Goal: Task Accomplishment & Management: Manage account settings

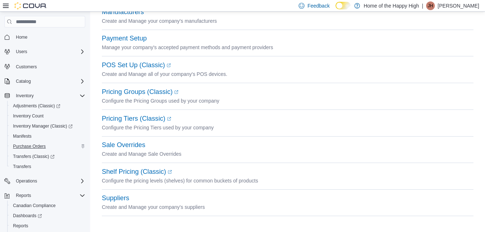
scroll to position [39, 0]
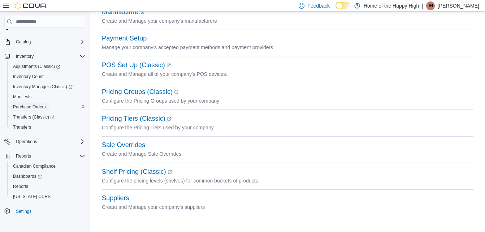
click at [32, 105] on span "Purchase Orders" at bounding box center [29, 107] width 33 height 6
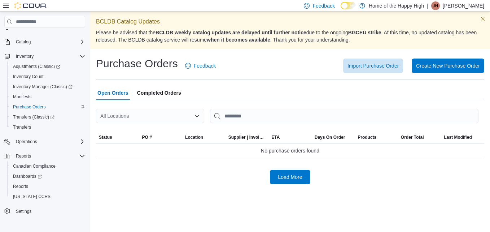
click at [137, 116] on div "All Locations" at bounding box center [150, 116] width 108 height 14
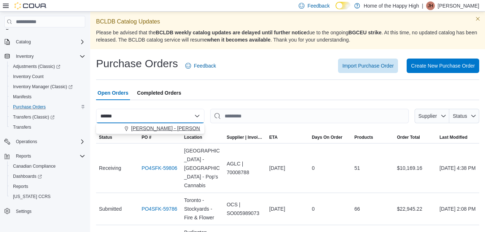
type input "******"
click at [141, 126] on span "[PERSON_NAME] - [PERSON_NAME] - The Joint" at bounding box center [187, 128] width 113 height 7
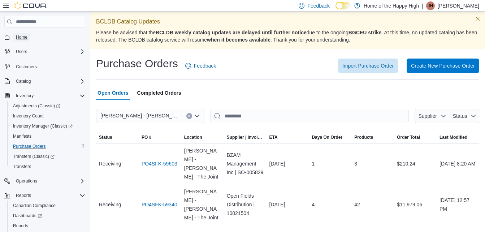
click at [20, 38] on span "Home" at bounding box center [22, 37] width 12 height 6
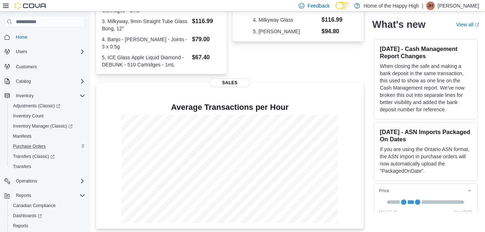
scroll to position [206, 0]
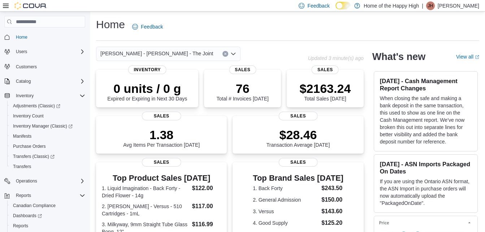
click at [166, 55] on div "[PERSON_NAME] - [PERSON_NAME] - The Joint" at bounding box center [168, 54] width 144 height 14
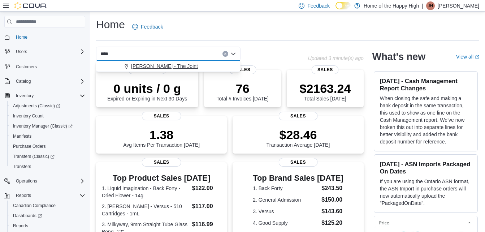
type input "****"
click at [164, 67] on span "[PERSON_NAME] - The Joint" at bounding box center [164, 65] width 67 height 7
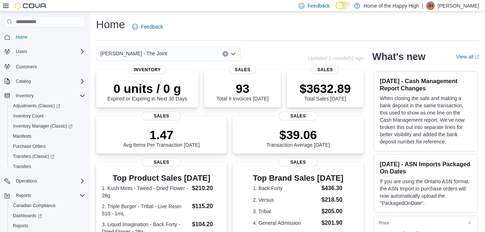
type input "*"
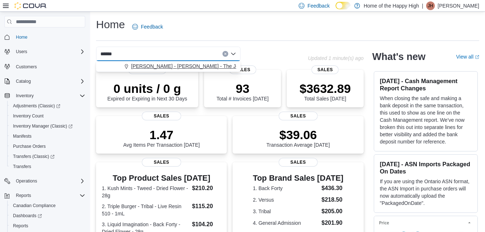
type input "******"
click at [157, 67] on span "[PERSON_NAME] - [PERSON_NAME] - The Joint" at bounding box center [187, 65] width 113 height 7
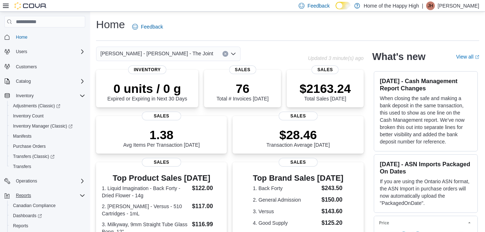
scroll to position [39, 0]
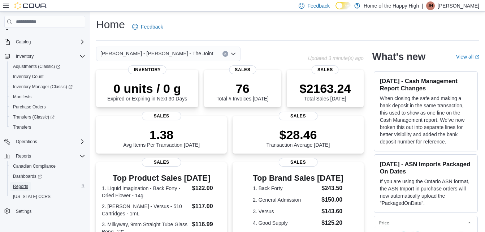
click at [21, 185] on span "Reports" at bounding box center [20, 186] width 15 height 6
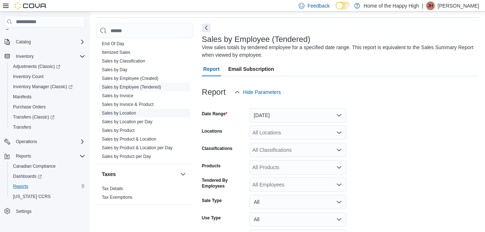
scroll to position [24, 0]
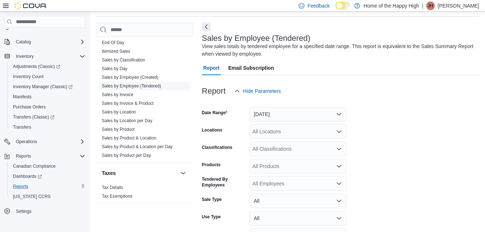
click at [130, 85] on link "Sales by Employee (Tendered)" at bounding box center [131, 85] width 59 height 5
click at [270, 130] on div "All Locations" at bounding box center [298, 131] width 97 height 14
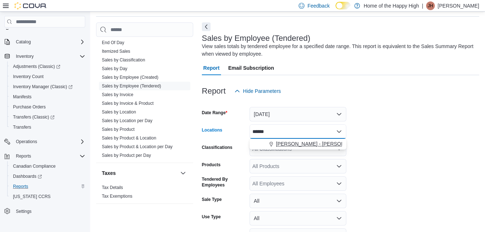
type input "******"
click at [282, 142] on span "[PERSON_NAME] - [PERSON_NAME] - The Joint" at bounding box center [332, 143] width 113 height 7
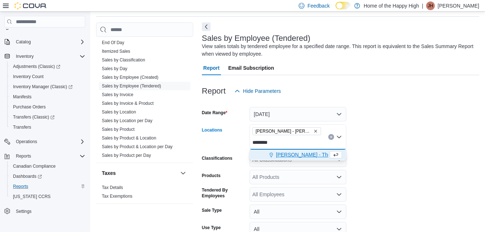
type input "********"
click at [279, 156] on span "[PERSON_NAME] - The Joint" at bounding box center [309, 154] width 67 height 7
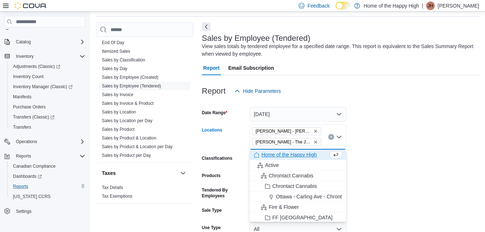
scroll to position [81, 0]
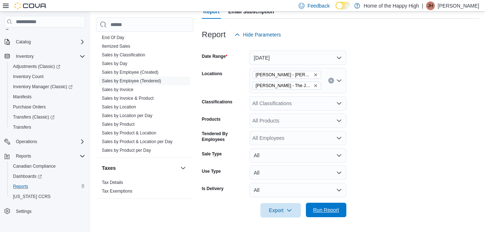
click at [316, 212] on span "Run Report" at bounding box center [326, 209] width 26 height 7
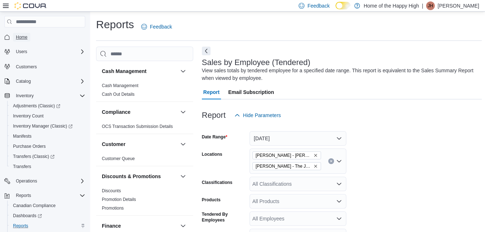
click at [20, 34] on span "Home" at bounding box center [22, 37] width 12 height 6
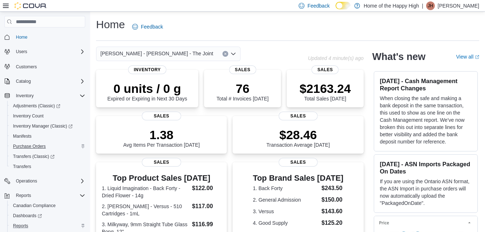
scroll to position [39, 0]
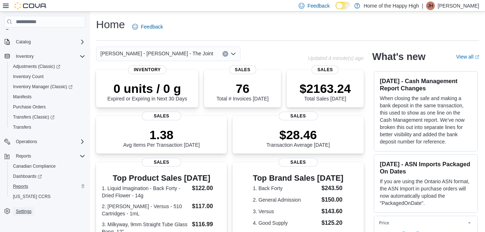
click at [21, 213] on span "Settings" at bounding box center [24, 211] width 16 height 6
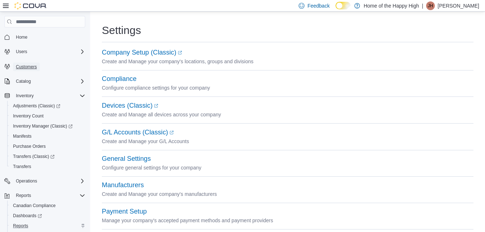
click at [25, 66] on span "Customers" at bounding box center [26, 67] width 21 height 6
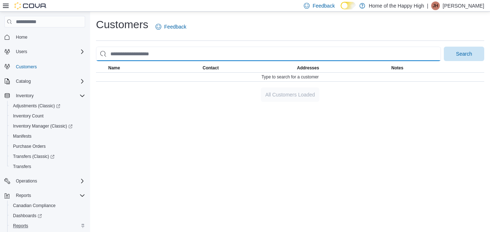
click at [157, 57] on input "search" at bounding box center [268, 54] width 345 height 14
click at [444, 47] on button "Search" at bounding box center [464, 54] width 40 height 14
type input "*"
click at [444, 47] on button "Search" at bounding box center [464, 54] width 40 height 14
type input "*"
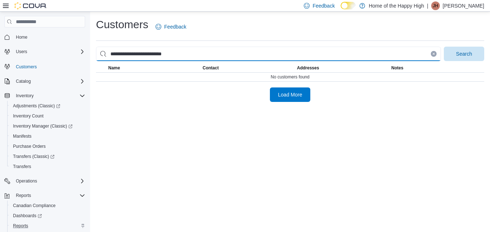
type input "**********"
click at [444, 47] on button "Search" at bounding box center [464, 54] width 40 height 14
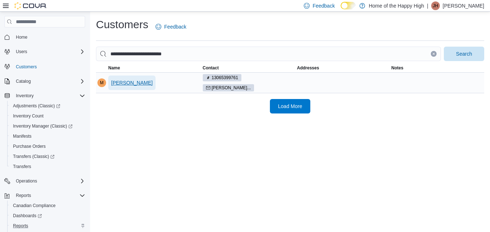
click at [127, 82] on span "[PERSON_NAME]" at bounding box center [132, 82] width 42 height 7
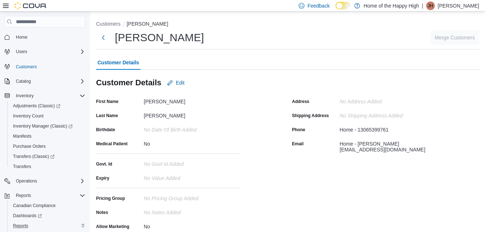
click at [184, 70] on div "Customer Details Customer Details Edit First Name [PERSON_NAME] Last Name [PERS…" at bounding box center [287, 143] width 383 height 177
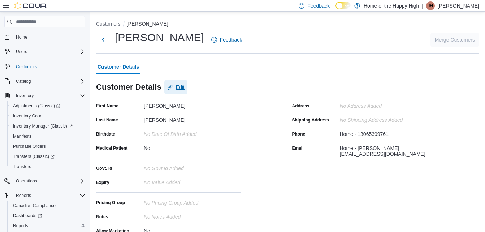
click at [176, 87] on span "Edit" at bounding box center [180, 86] width 9 height 7
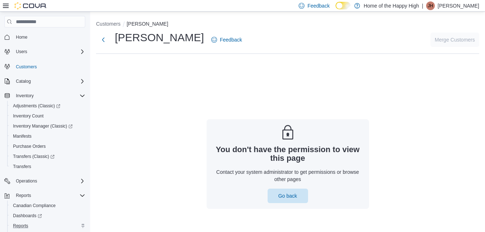
scroll to position [42, 0]
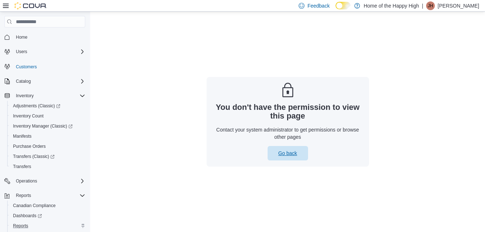
click at [281, 147] on span "Go back" at bounding box center [288, 153] width 32 height 14
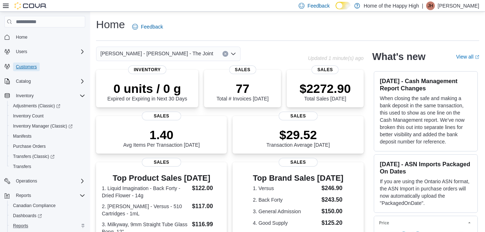
click at [22, 69] on span "Customers" at bounding box center [26, 67] width 21 height 6
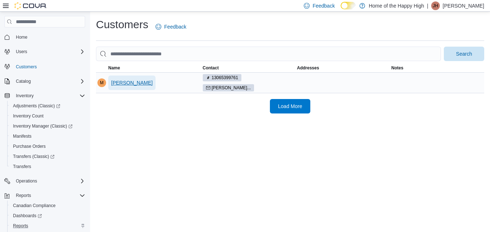
click at [139, 79] on span "[PERSON_NAME]" at bounding box center [132, 82] width 42 height 7
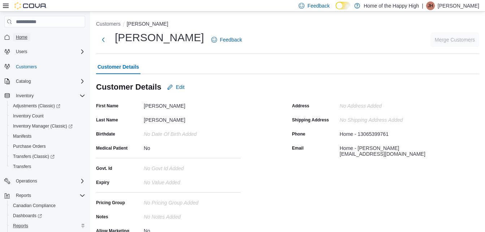
click at [28, 37] on link "Home" at bounding box center [21, 37] width 17 height 9
